Goal: Task Accomplishment & Management: Use online tool/utility

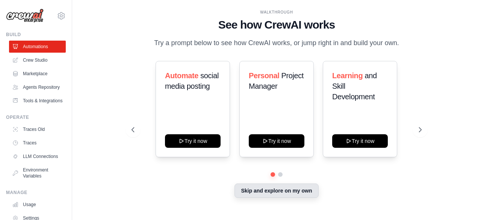
click at [260, 193] on button "Skip and explore on my own" at bounding box center [276, 190] width 84 height 14
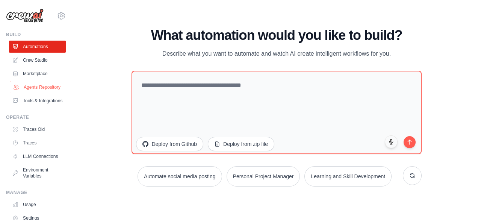
click at [35, 92] on link "Agents Repository" at bounding box center [38, 87] width 57 height 12
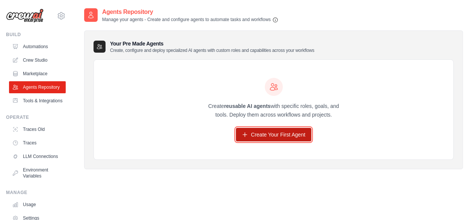
click at [250, 136] on link "Create Your First Agent" at bounding box center [273, 135] width 75 height 14
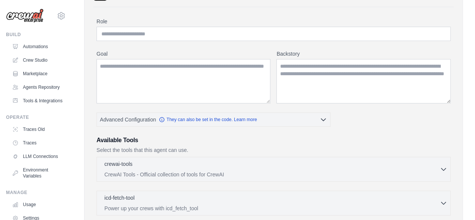
scroll to position [53, 0]
click at [206, 89] on textarea "Goal" at bounding box center [184, 81] width 174 height 44
click at [327, 81] on textarea "Backstory" at bounding box center [363, 81] width 174 height 44
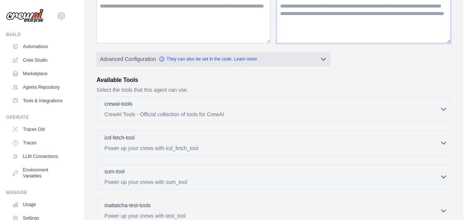
scroll to position [117, 0]
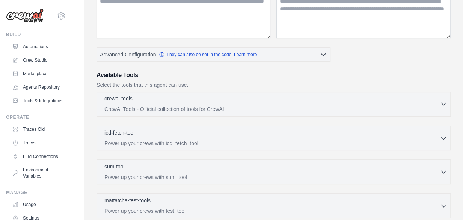
click at [290, 109] on p "CrewAI Tools - Official collection of tools for CrewAI" at bounding box center [271, 109] width 335 height 8
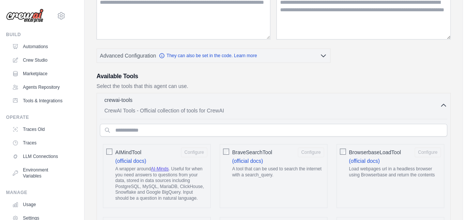
scroll to position [106, 0]
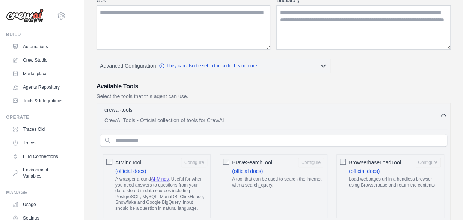
click at [322, 121] on p "CrewAI Tools - Official collection of tools for CrewAI" at bounding box center [271, 120] width 335 height 8
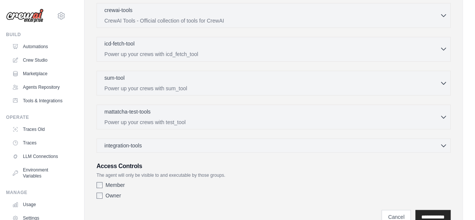
scroll to position [205, 0]
click at [249, 142] on div "integration-tools 0 selected" at bounding box center [275, 146] width 343 height 8
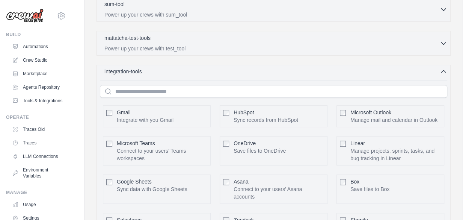
scroll to position [291, 0]
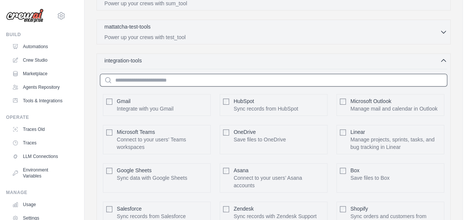
click at [199, 78] on input "text" at bounding box center [273, 80] width 347 height 13
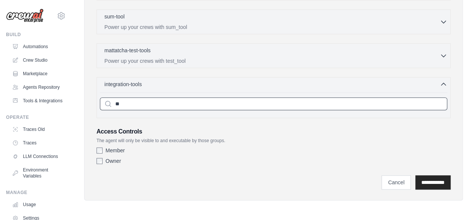
scroll to position [264, 0]
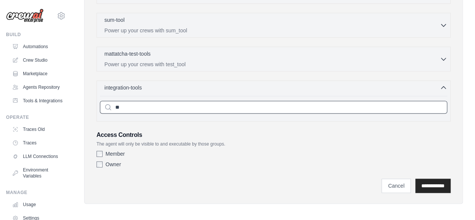
type input "*"
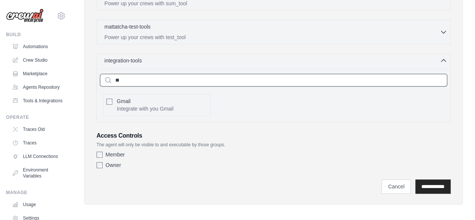
type input "*"
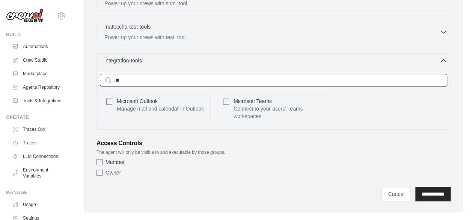
type input "*"
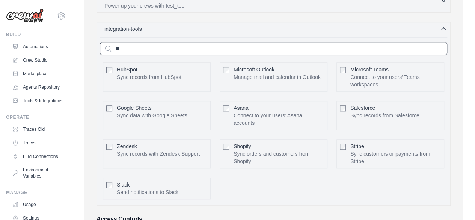
scroll to position [264, 0]
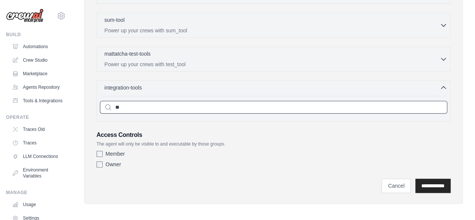
type input "*"
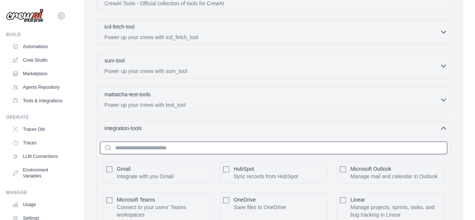
scroll to position [222, 0]
click at [201, 68] on p "Power up your crews with sum_tool" at bounding box center [271, 72] width 335 height 8
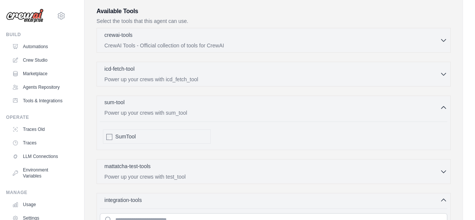
scroll to position [180, 0]
click at [186, 72] on div "icd-fetch-tool 0 selected" at bounding box center [271, 69] width 335 height 9
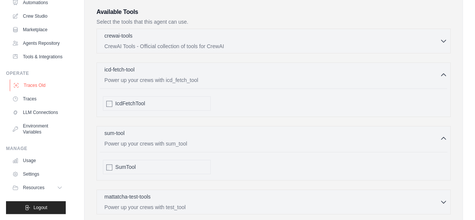
scroll to position [59, 0]
click at [35, 113] on link "LLM Connections" at bounding box center [38, 112] width 57 height 12
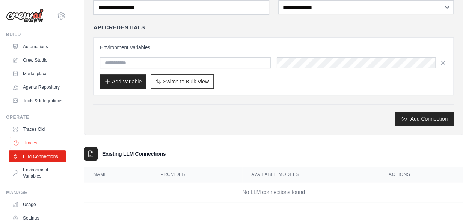
scroll to position [33, 0]
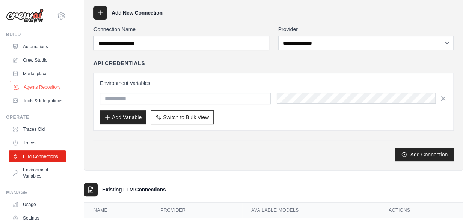
click at [35, 91] on link "Agents Repository" at bounding box center [38, 87] width 57 height 12
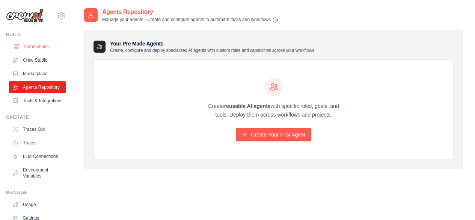
click at [34, 46] on link "Automations" at bounding box center [38, 47] width 57 height 12
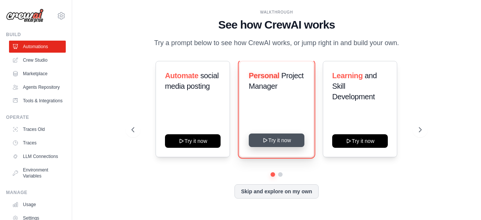
click at [267, 140] on icon at bounding box center [264, 140] width 3 height 4
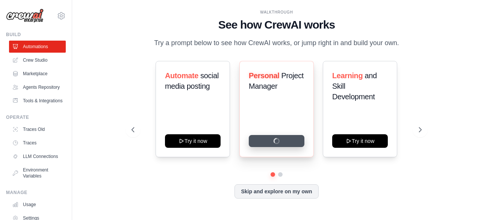
click at [279, 90] on h3 "Personal Project Manager" at bounding box center [277, 80] width 56 height 21
click at [281, 78] on span "Project Manager" at bounding box center [276, 80] width 55 height 19
click at [281, 172] on div at bounding box center [276, 174] width 290 height 5
click at [281, 173] on button at bounding box center [280, 174] width 6 height 6
click at [274, 174] on button at bounding box center [272, 173] width 5 height 5
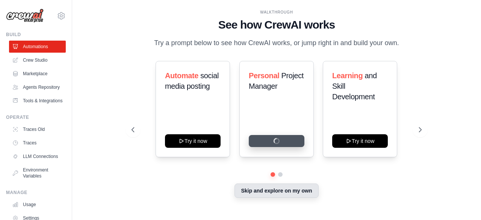
click at [265, 188] on button "Skip and explore on my own" at bounding box center [276, 190] width 84 height 14
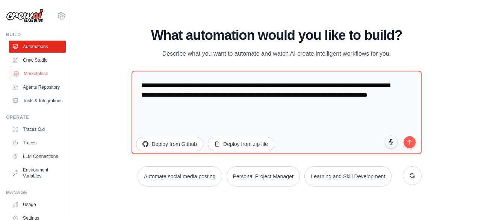
click at [34, 72] on link "Marketplace" at bounding box center [38, 74] width 57 height 12
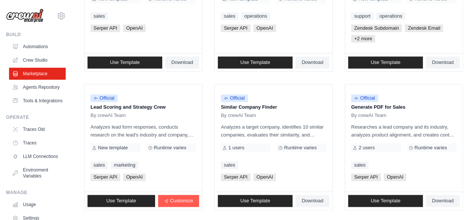
scroll to position [495, 0]
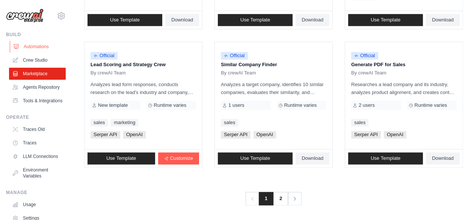
click at [42, 45] on link "Automations" at bounding box center [38, 47] width 57 height 12
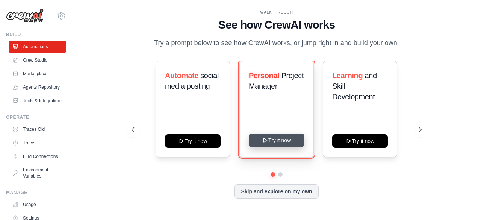
click at [288, 139] on button "Try it now" at bounding box center [277, 140] width 56 height 14
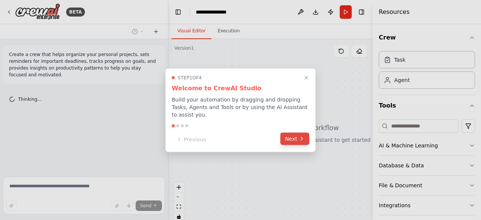
click at [298, 138] on button "Next" at bounding box center [294, 138] width 29 height 12
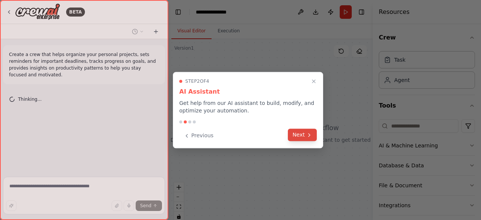
click at [298, 137] on button "Next" at bounding box center [302, 134] width 29 height 12
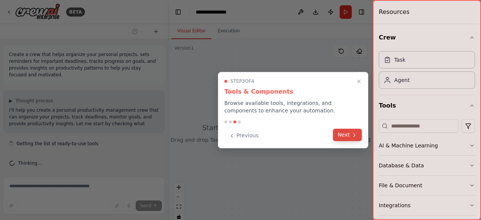
scroll to position [4, 0]
click at [343, 136] on button "Next" at bounding box center [347, 134] width 29 height 12
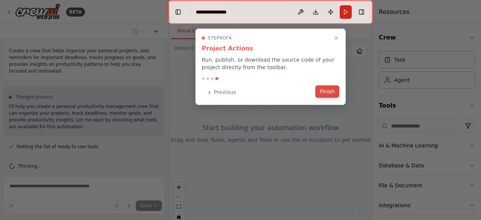
click at [331, 92] on button "Finish" at bounding box center [327, 91] width 24 height 12
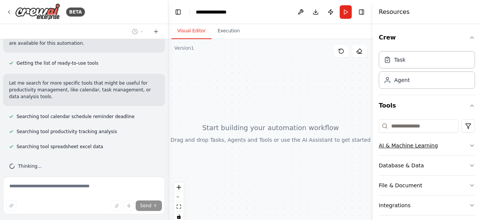
scroll to position [102, 0]
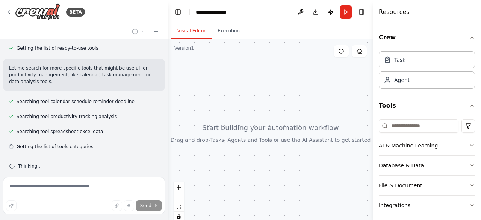
click at [435, 148] on button "AI & Machine Learning" at bounding box center [427, 146] width 96 height 20
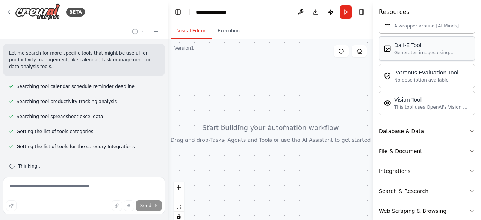
scroll to position [159, 0]
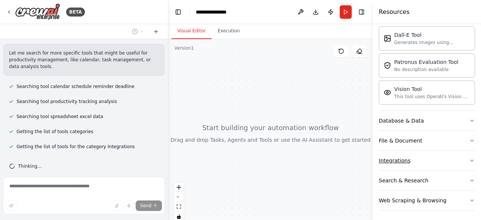
click at [424, 166] on button "Integrations" at bounding box center [427, 161] width 96 height 20
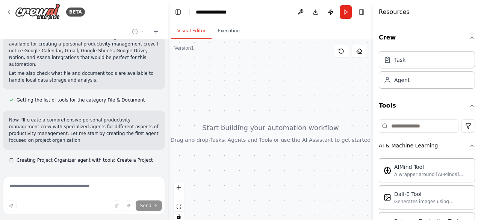
scroll to position [253, 0]
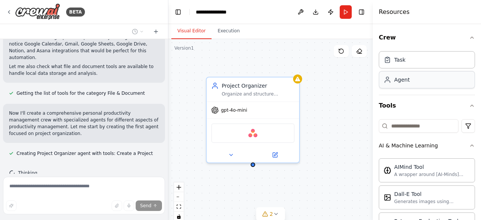
click at [443, 78] on div "Agent" at bounding box center [427, 79] width 96 height 17
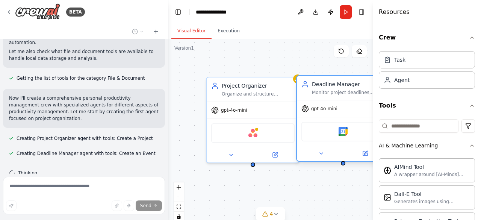
scroll to position [0, 0]
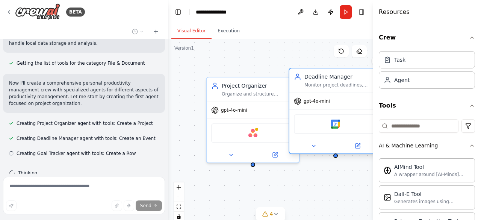
drag, startPoint x: 350, startPoint y: 83, endPoint x: 307, endPoint y: 78, distance: 42.7
click at [307, 78] on div "Deadline Manager" at bounding box center [340, 77] width 73 height 8
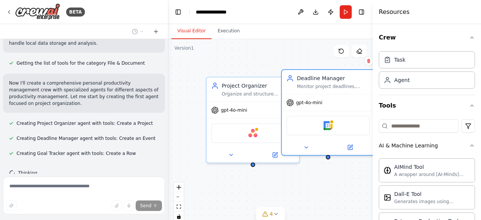
drag, startPoint x: 307, startPoint y: 78, endPoint x: 239, endPoint y: 62, distance: 69.9
click at [239, 62] on div "Project Organizer Organize and structure personal projects, create project hier…" at bounding box center [270, 133] width 204 height 188
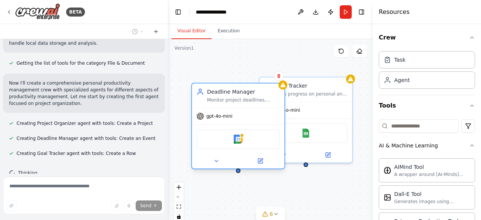
drag, startPoint x: 310, startPoint y: 69, endPoint x: 231, endPoint y: 96, distance: 83.0
click at [231, 95] on div "Deadline Manager" at bounding box center [243, 92] width 73 height 8
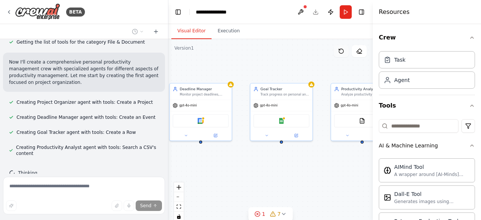
click at [343, 55] on button at bounding box center [340, 51] width 15 height 12
click at [341, 51] on icon at bounding box center [341, 51] width 6 height 6
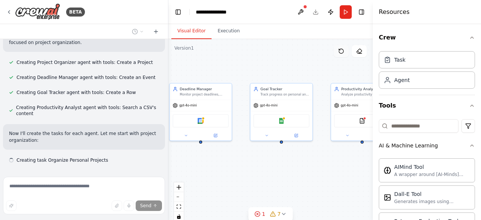
scroll to position [351, 0]
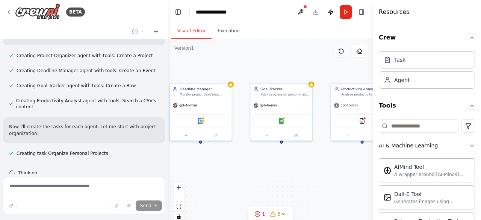
click at [341, 51] on icon at bounding box center [341, 51] width 6 height 6
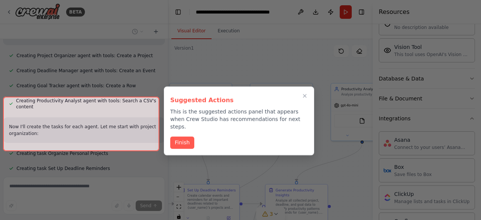
scroll to position [700, 0]
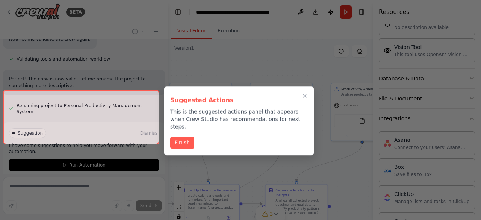
click at [116, 134] on div at bounding box center [81, 117] width 156 height 54
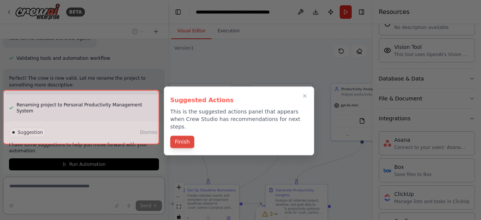
click at [180, 136] on div "Suggested Actions This is the suggested actions panel that appears when Crew St…" at bounding box center [239, 120] width 150 height 69
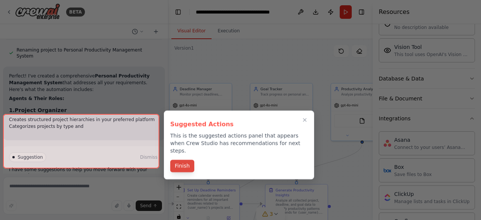
click at [178, 160] on button "Finish" at bounding box center [182, 166] width 24 height 12
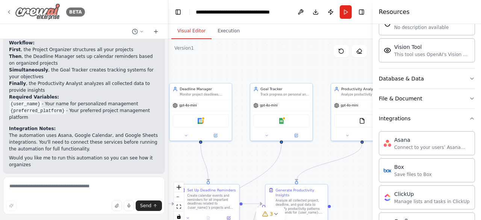
scroll to position [1022, 0]
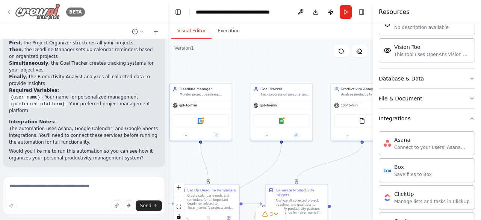
click at [10, 12] on icon at bounding box center [9, 12] width 6 height 6
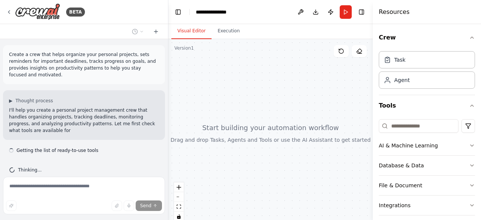
scroll to position [4, 0]
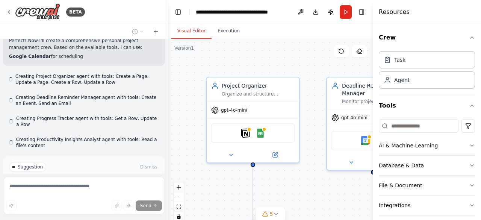
click at [469, 35] on icon "button" at bounding box center [472, 38] width 6 height 6
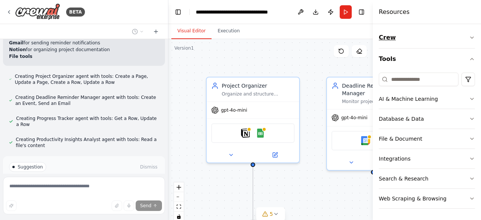
scroll to position [1108, 0]
click at [70, 193] on button "Run Automation" at bounding box center [84, 199] width 150 height 12
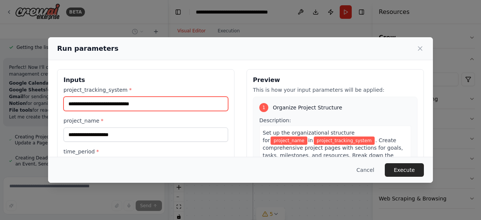
click at [172, 104] on input "project_tracking_system *" at bounding box center [145, 104] width 164 height 14
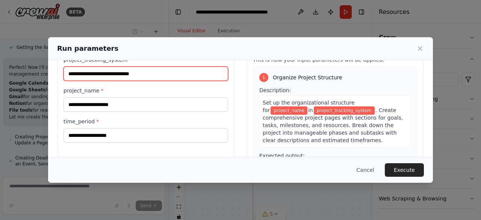
scroll to position [30, 0]
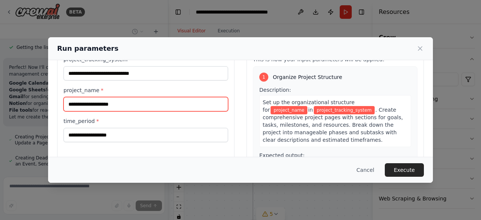
click at [122, 107] on input "project_name *" at bounding box center [145, 104] width 164 height 14
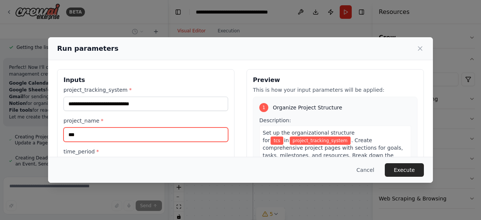
type input "***"
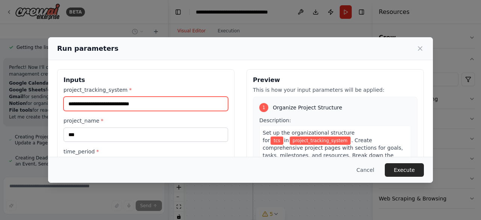
click at [101, 106] on input "project_tracking_system *" at bounding box center [145, 104] width 164 height 14
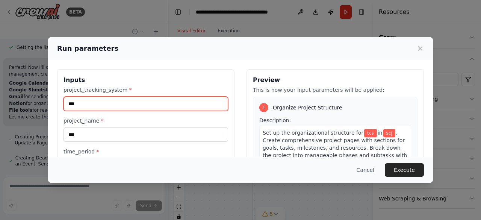
scroll to position [99, 0]
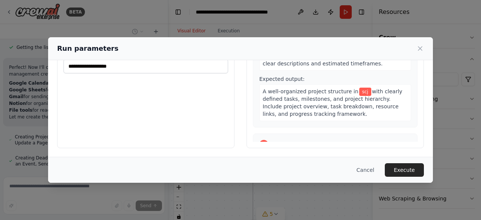
type input "***"
click at [119, 66] on input "time_period *" at bounding box center [145, 66] width 164 height 14
type input "*"
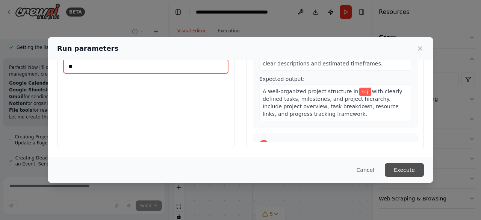
type input "**"
click at [403, 167] on button "Execute" at bounding box center [404, 170] width 39 height 14
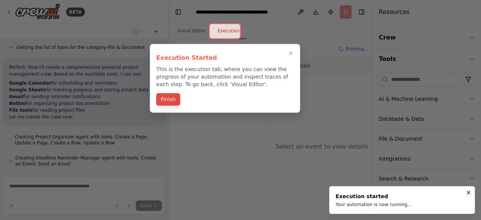
click at [168, 97] on button "Finish" at bounding box center [168, 99] width 24 height 12
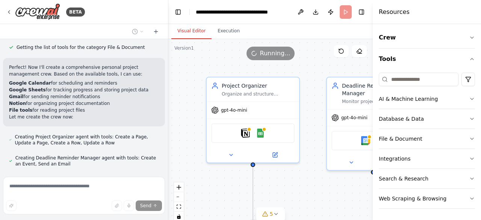
click at [195, 33] on button "Visual Editor" at bounding box center [191, 31] width 40 height 16
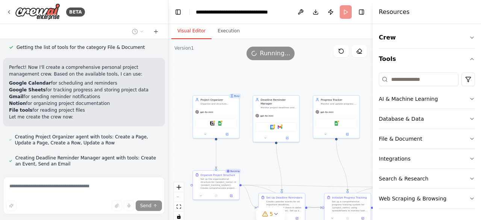
drag, startPoint x: 341, startPoint y: 100, endPoint x: 273, endPoint y: 70, distance: 74.7
click at [273, 70] on div ".deletable-edge-delete-btn { width: 20px; height: 20px; border: 0px solid #ffff…" at bounding box center [270, 133] width 204 height 188
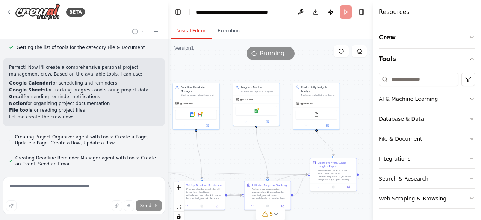
drag, startPoint x: 328, startPoint y: 77, endPoint x: 249, endPoint y: 65, distance: 80.6
click at [249, 65] on div ".deletable-edge-delete-btn { width: 20px; height: 20px; border: 0px solid #ffff…" at bounding box center [270, 133] width 204 height 188
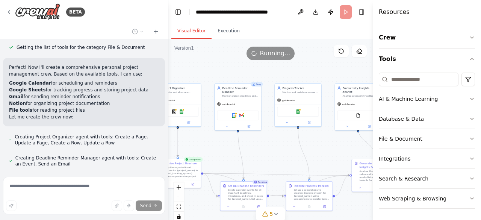
drag, startPoint x: 225, startPoint y: 69, endPoint x: 266, endPoint y: 70, distance: 40.9
click at [266, 70] on div ".deletable-edge-delete-btn { width: 20px; height: 20px; border: 0px solid #ffff…" at bounding box center [270, 133] width 204 height 188
